Goal: Check status

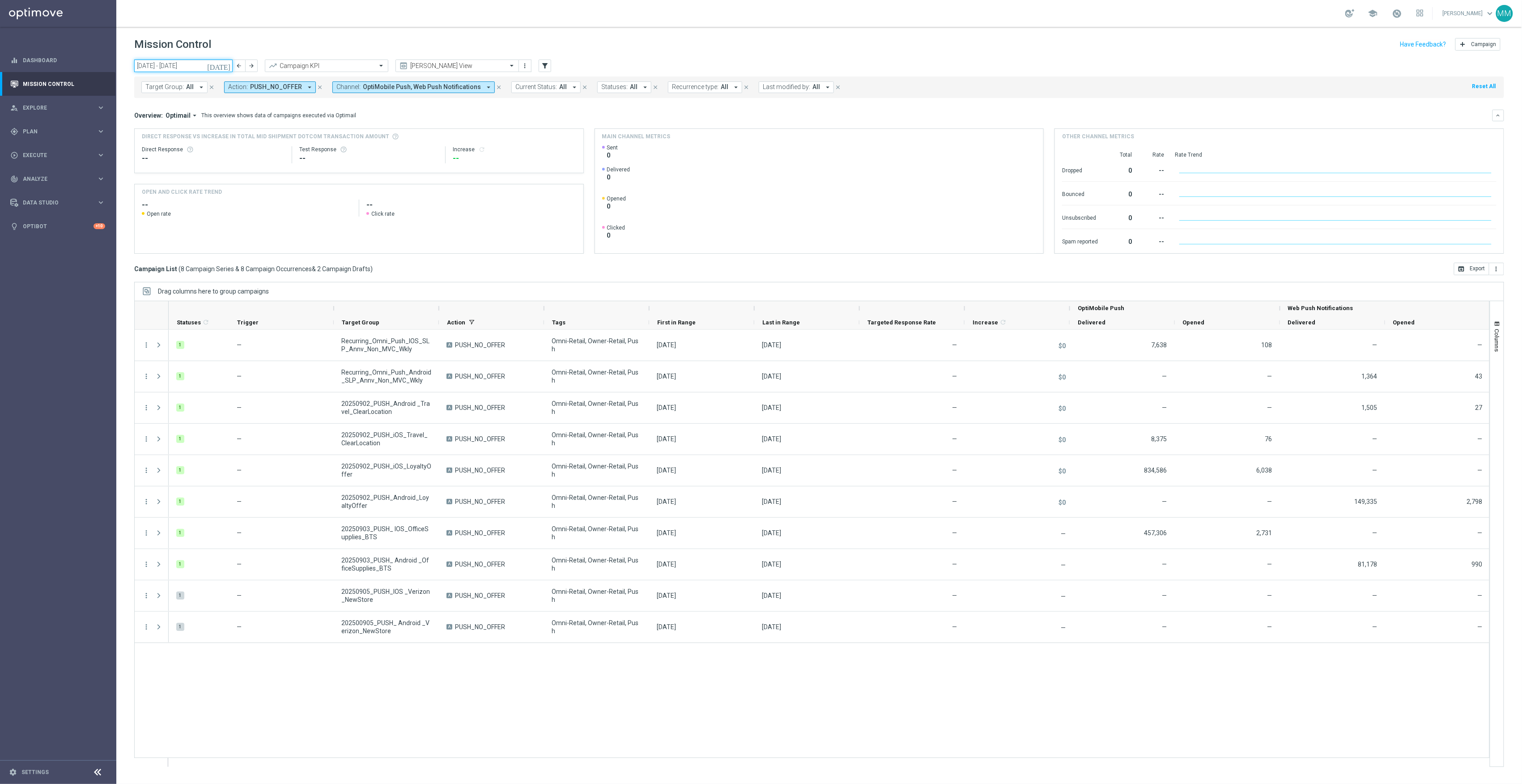
click at [220, 68] on input "[DATE] - [DATE]" at bounding box center [183, 66] width 98 height 13
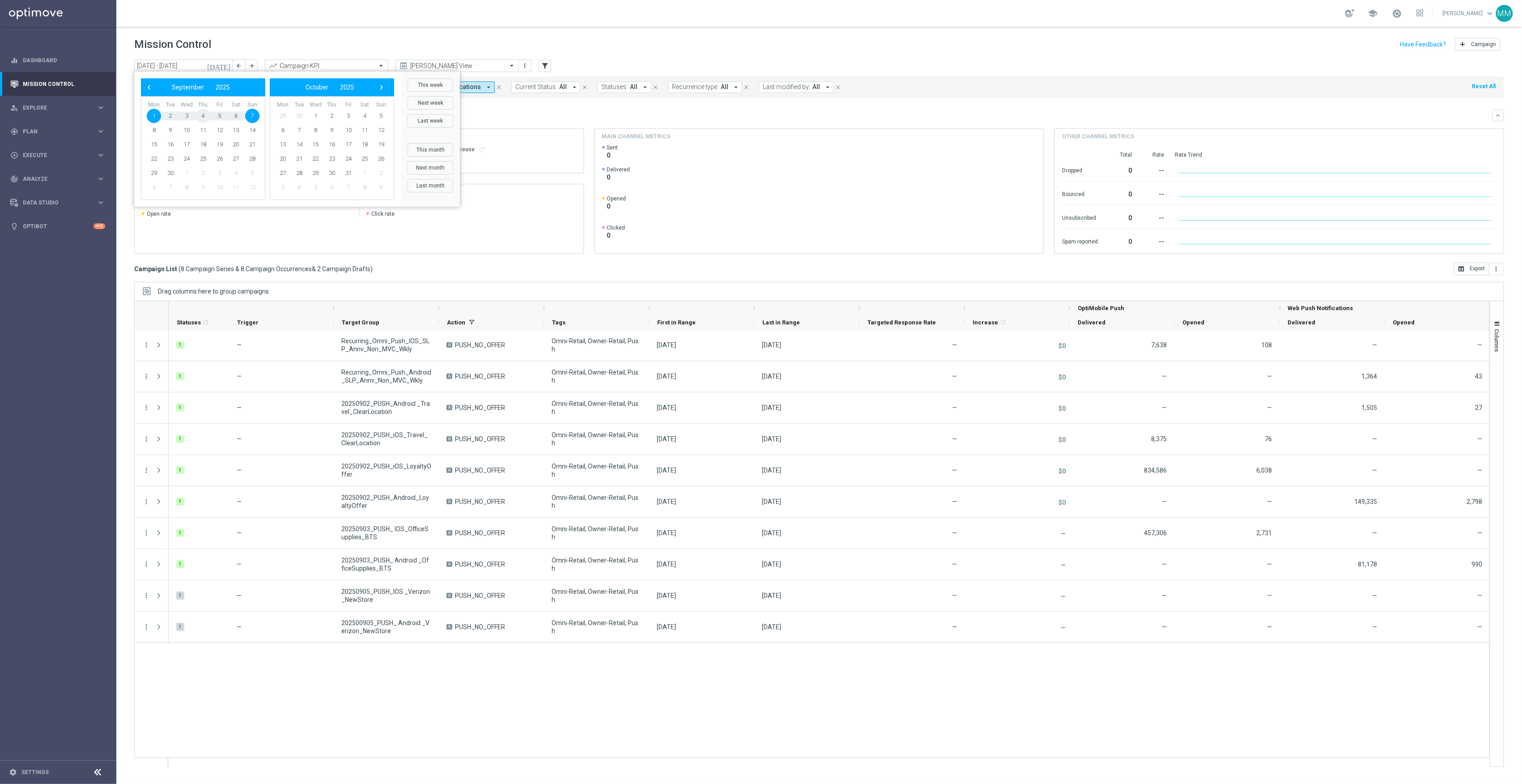
click at [199, 114] on span "4" at bounding box center [203, 116] width 14 height 14
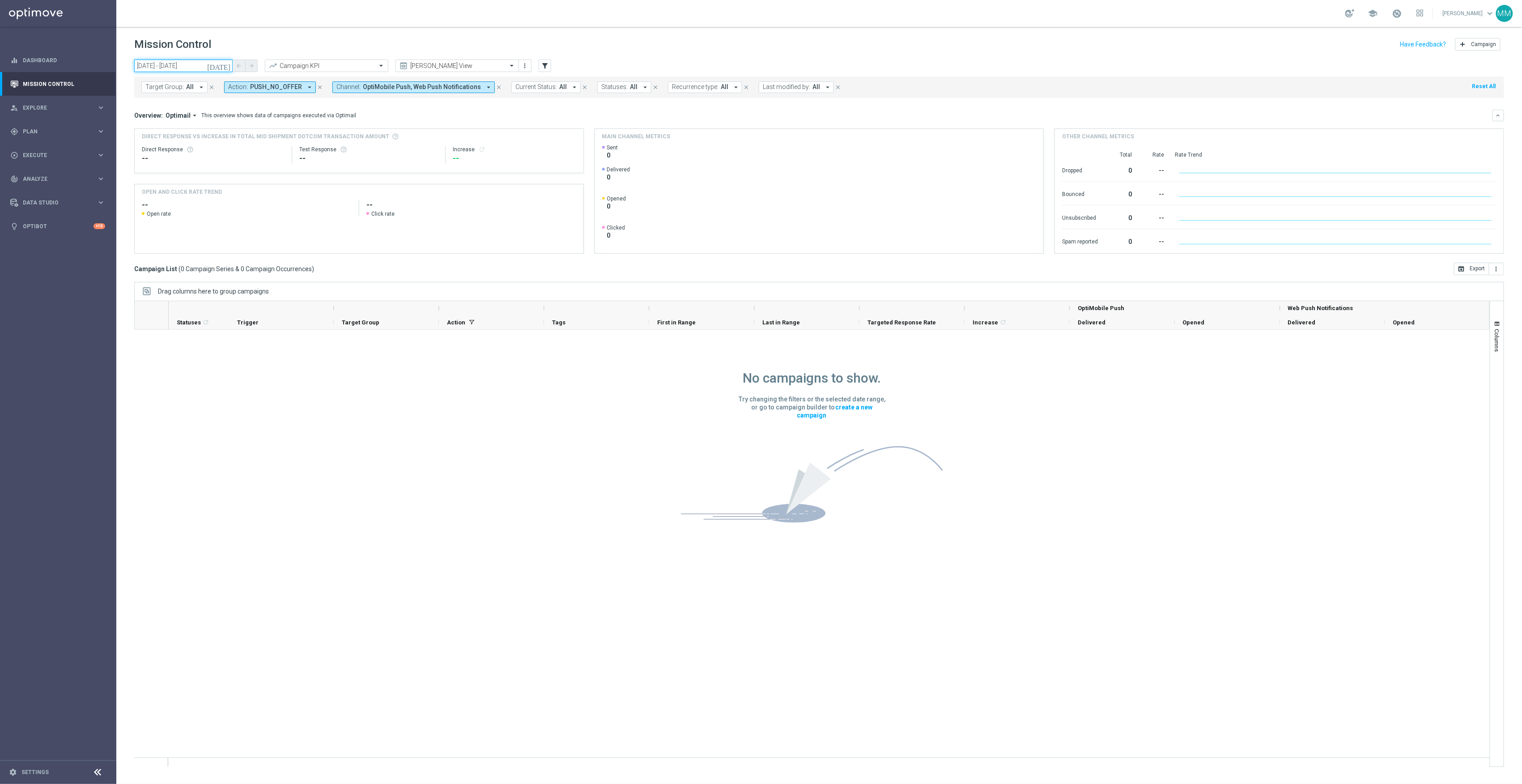
click at [207, 68] on input "[DATE] - [DATE]" at bounding box center [183, 66] width 98 height 13
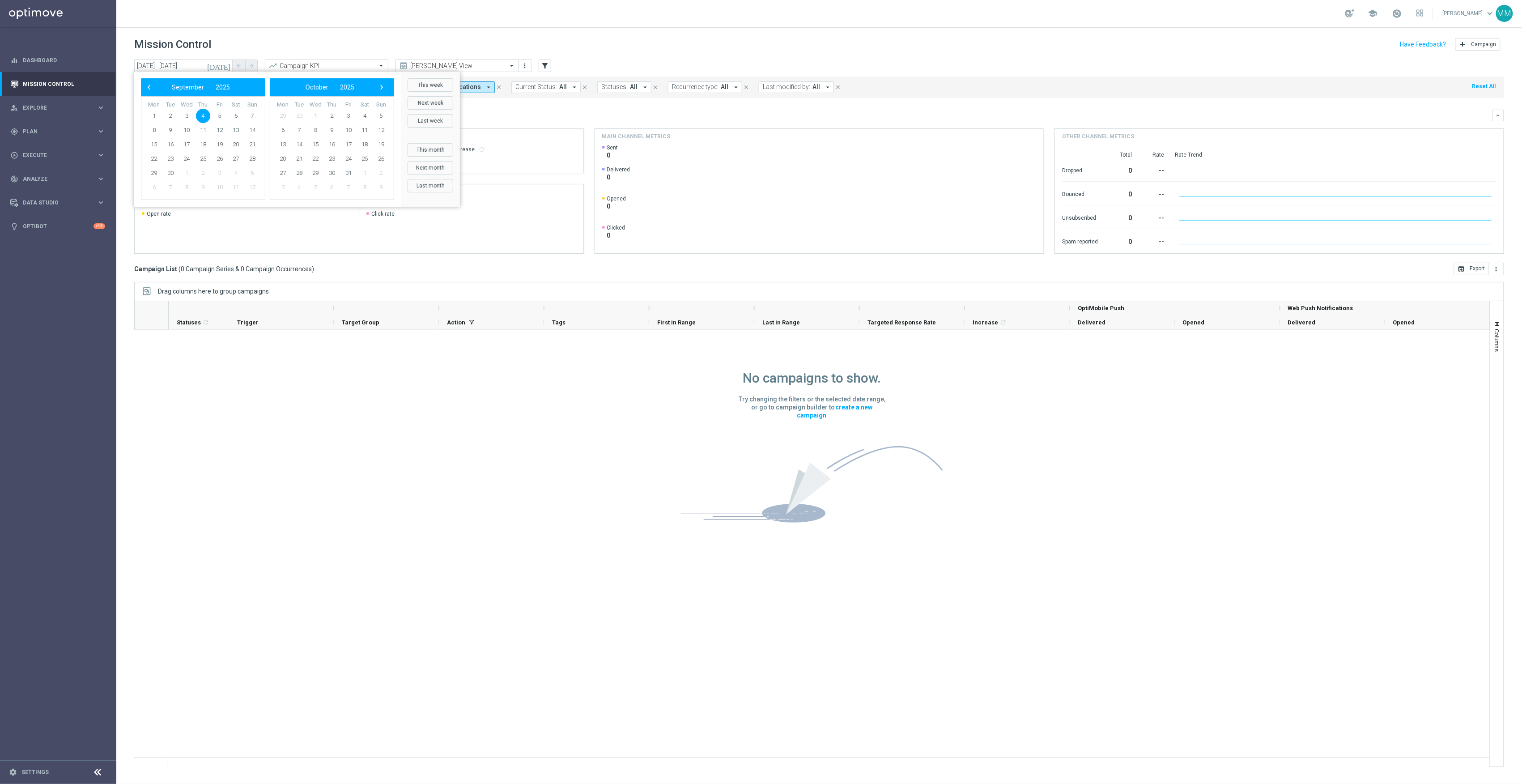
click at [210, 119] on span "4" at bounding box center [203, 116] width 14 height 14
click at [215, 116] on span "5" at bounding box center [219, 116] width 14 height 14
click at [215, 116] on div "This overview shows data of campaigns executed via Optimail" at bounding box center [279, 115] width 155 height 8
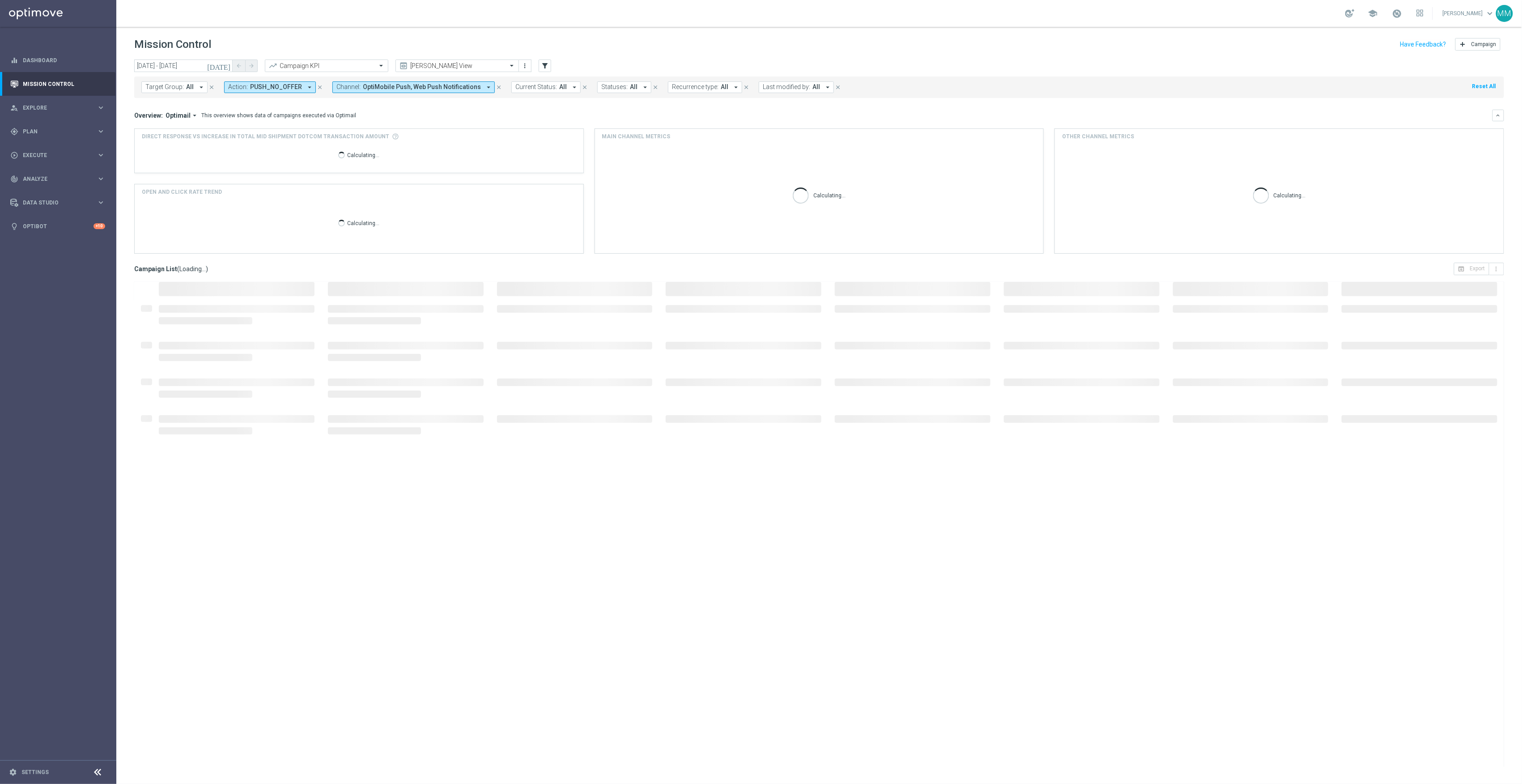
drag, startPoint x: 212, startPoint y: 118, endPoint x: 179, endPoint y: 33, distance: 91.2
click at [178, 33] on header "Mission Control add Campaign" at bounding box center [820, 42] width 1406 height 33
click at [207, 72] on input "[DATE] - [DATE]" at bounding box center [183, 66] width 98 height 13
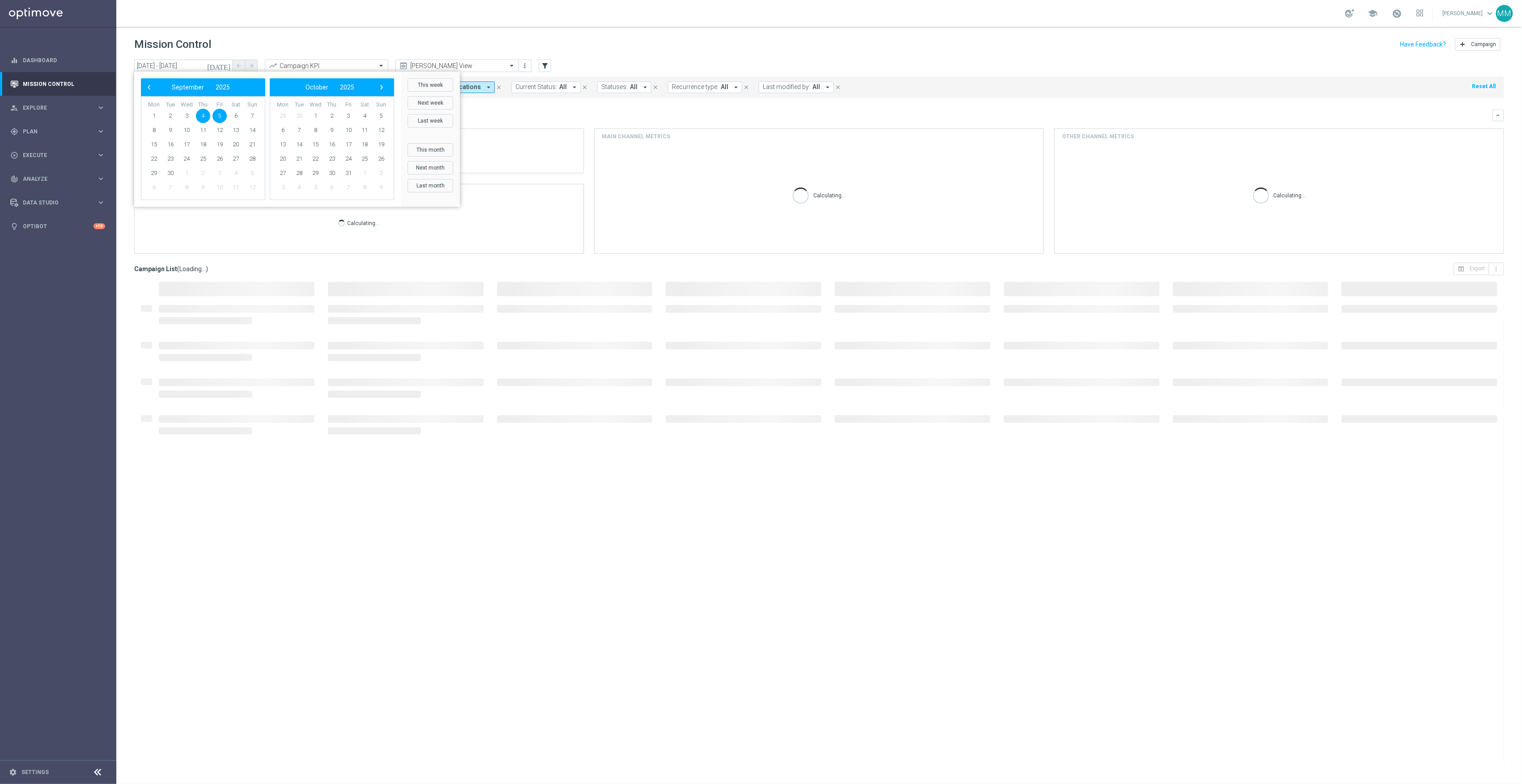
click at [221, 113] on span "5" at bounding box center [219, 116] width 14 height 14
click at [222, 113] on span "5" at bounding box center [219, 116] width 14 height 14
type input "[DATE] - [DATE]"
